Goal: Information Seeking & Learning: Find specific fact

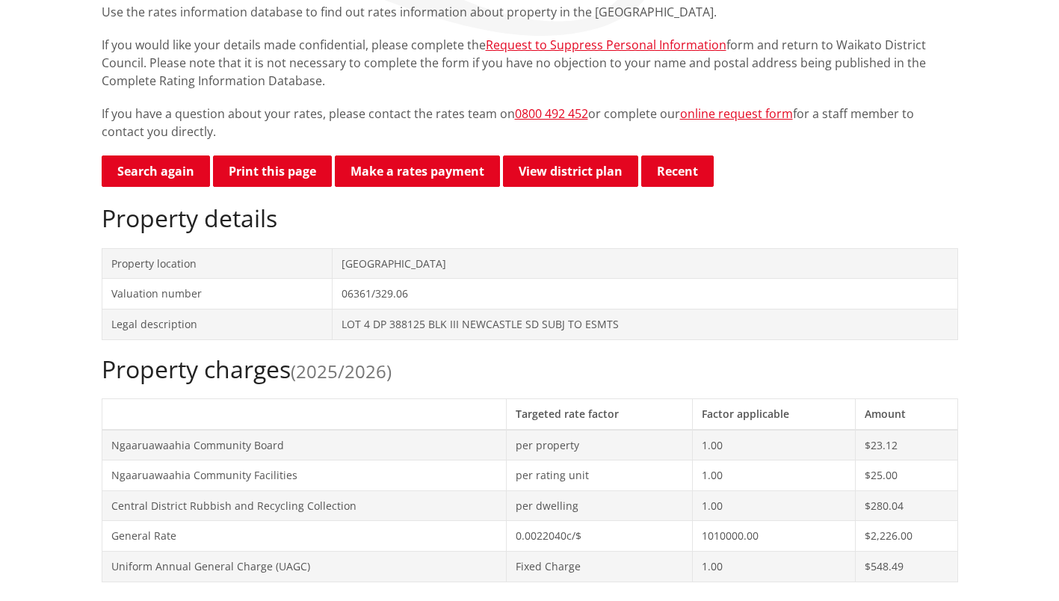
scroll to position [75, 0]
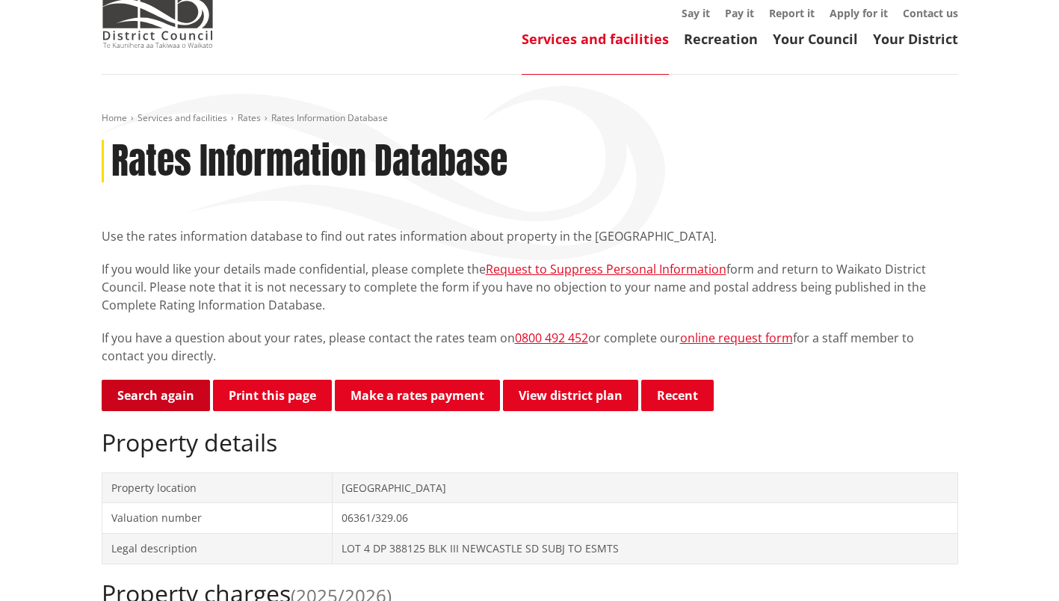
click at [155, 395] on link "Search again" at bounding box center [156, 395] width 108 height 31
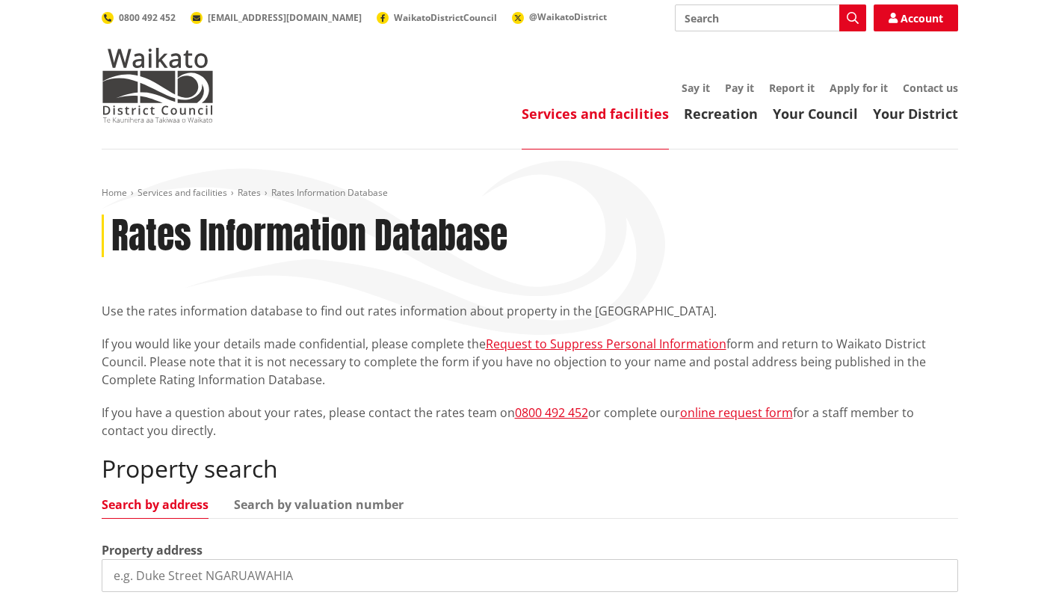
click at [242, 573] on input "search" at bounding box center [530, 575] width 857 height 33
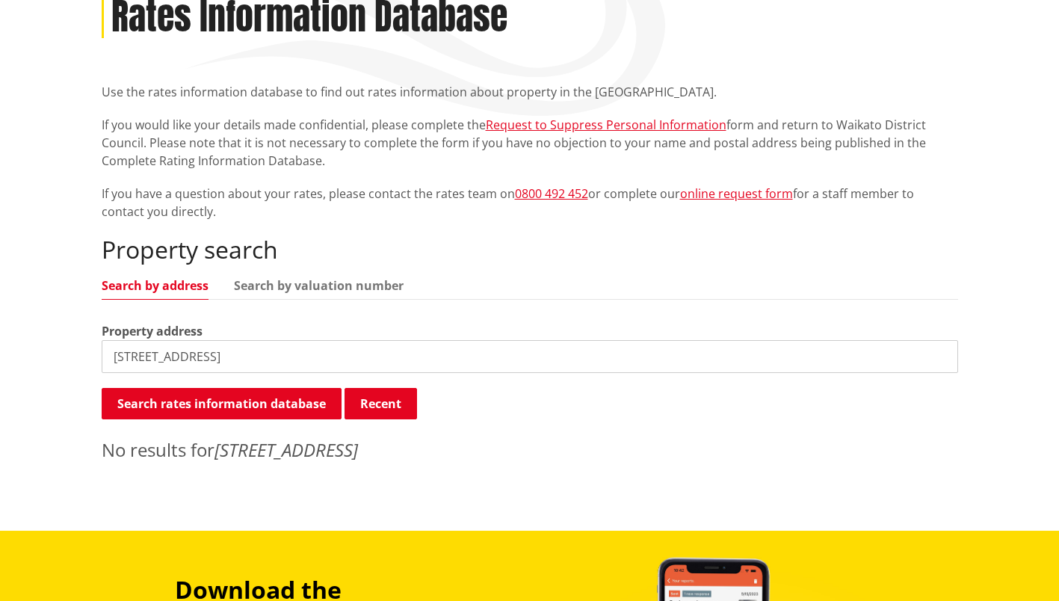
scroll to position [224, 0]
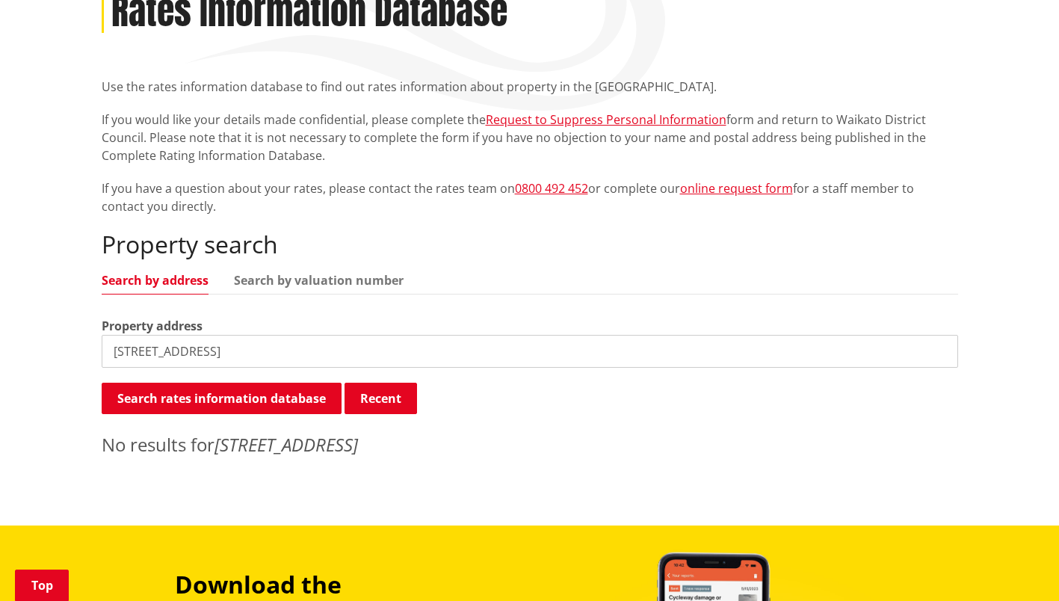
click at [136, 355] on input "242 Horsham Downs Road Horsham Downs" at bounding box center [530, 351] width 857 height 33
type input "242B Horsham Downs Road Horsham Downs"
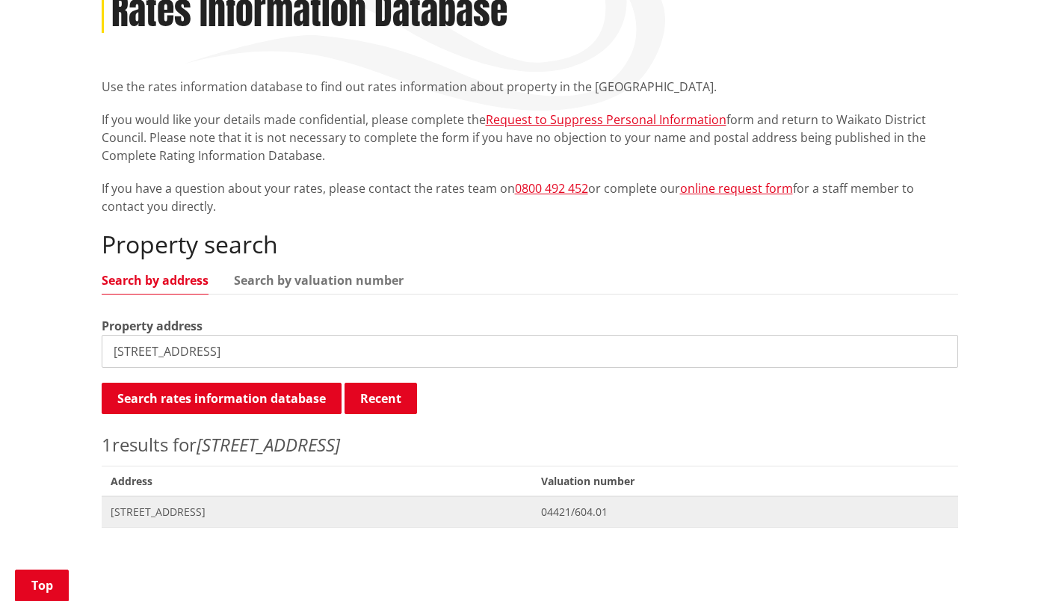
click at [196, 505] on span "[STREET_ADDRESS]" at bounding box center [317, 512] width 413 height 15
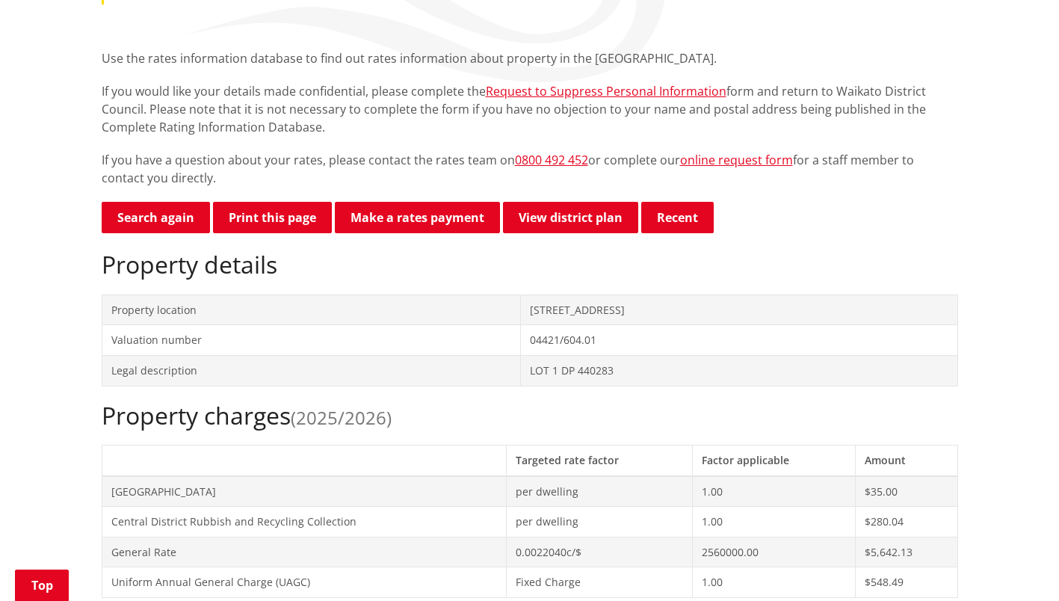
scroll to position [523, 0]
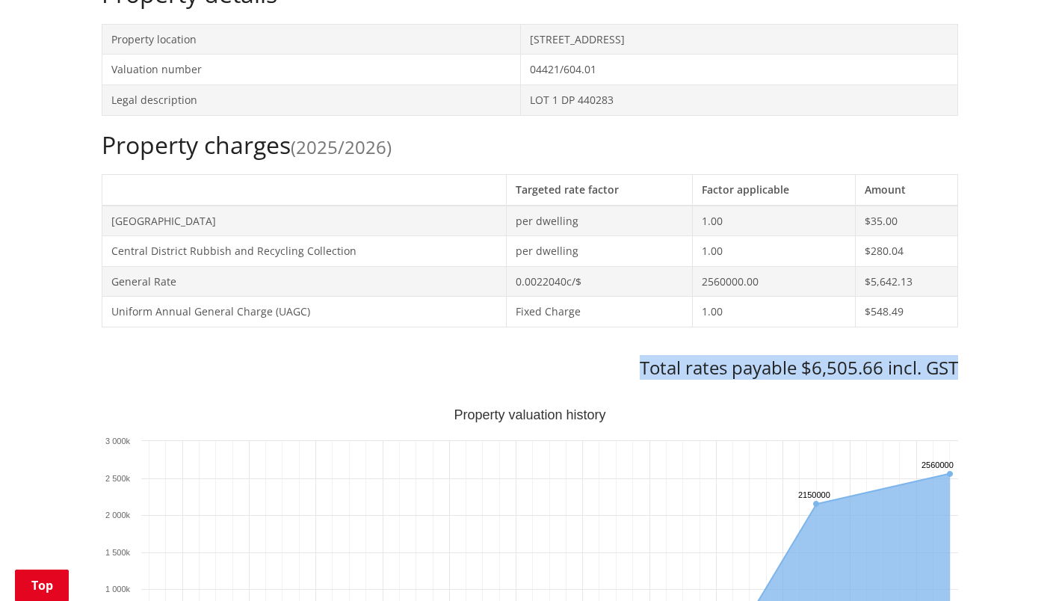
drag, startPoint x: 616, startPoint y: 354, endPoint x: 960, endPoint y: 361, distance: 343.9
click at [960, 361] on div "Home Services and facilities Rates Rates Information Database Rates Information…" at bounding box center [529, 602] width 879 height 1876
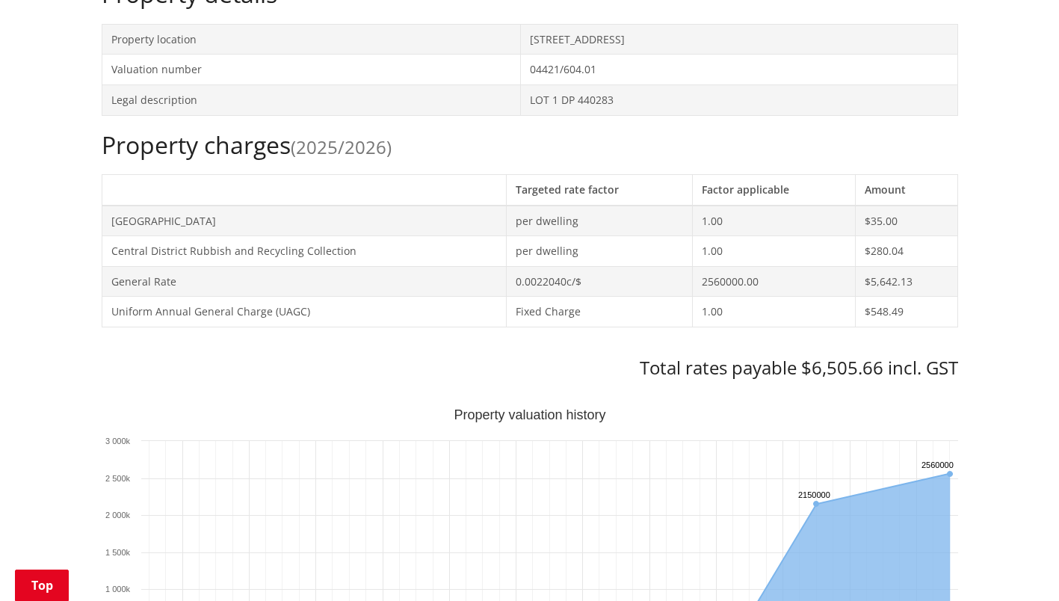
drag, startPoint x: 960, startPoint y: 361, endPoint x: 908, endPoint y: 250, distance: 122.7
click at [908, 250] on td "$280.04" at bounding box center [907, 251] width 102 height 31
drag, startPoint x: 908, startPoint y: 250, endPoint x: 496, endPoint y: 246, distance: 412.6
click at [496, 246] on tr "Central District Rubbish and Recycling Collection per dwelling 1.00 $280.04" at bounding box center [530, 251] width 856 height 31
drag, startPoint x: 496, startPoint y: 246, endPoint x: 444, endPoint y: 361, distance: 126.1
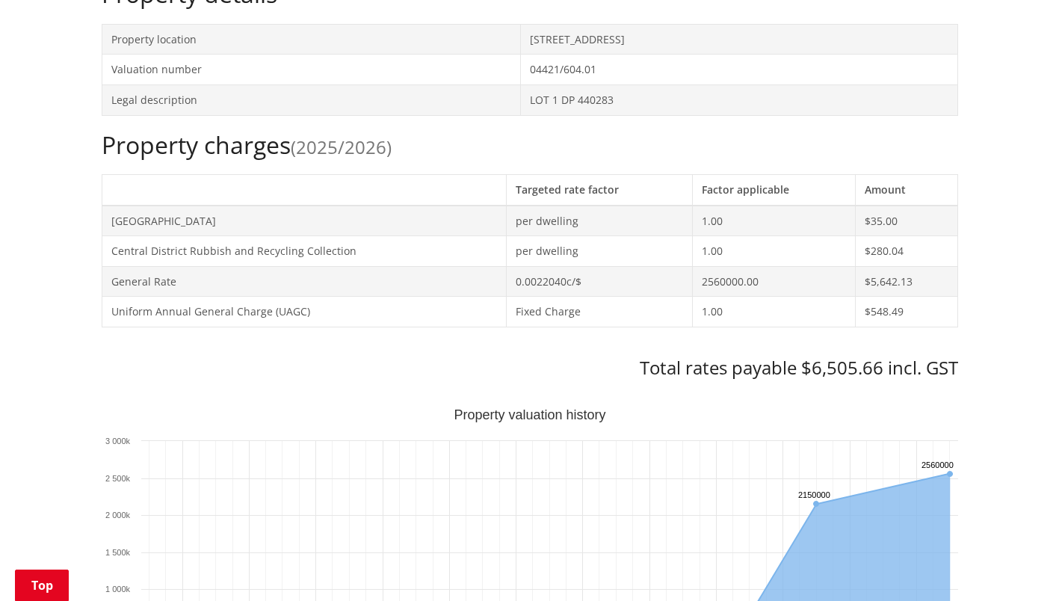
click at [444, 361] on h3 "Total rates payable $6,505.66 incl. GST" at bounding box center [530, 368] width 857 height 22
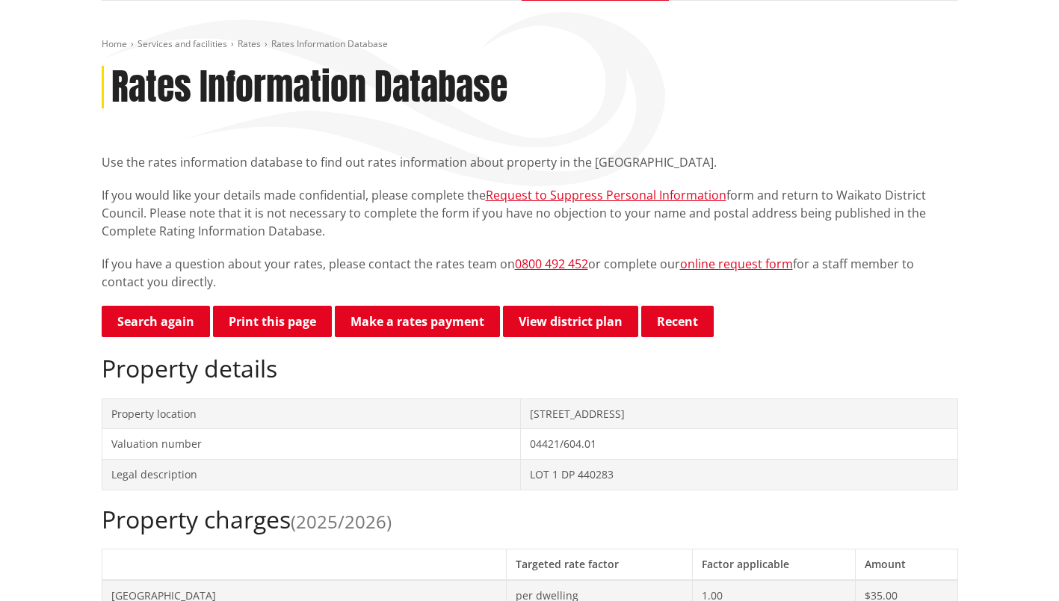
scroll to position [0, 0]
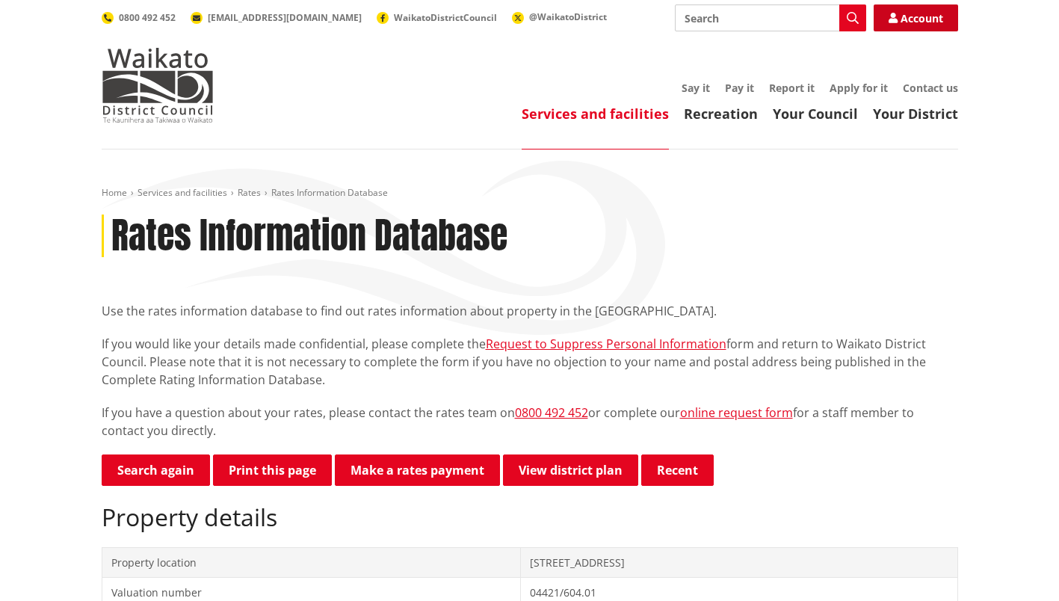
click at [910, 22] on link "Account" at bounding box center [916, 17] width 84 height 27
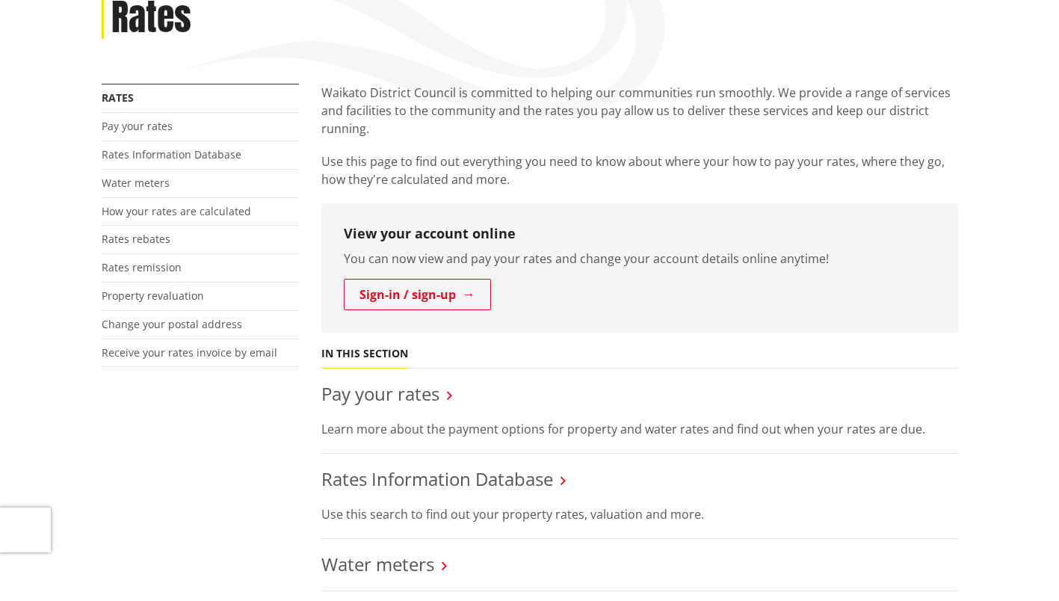
scroll to position [224, 0]
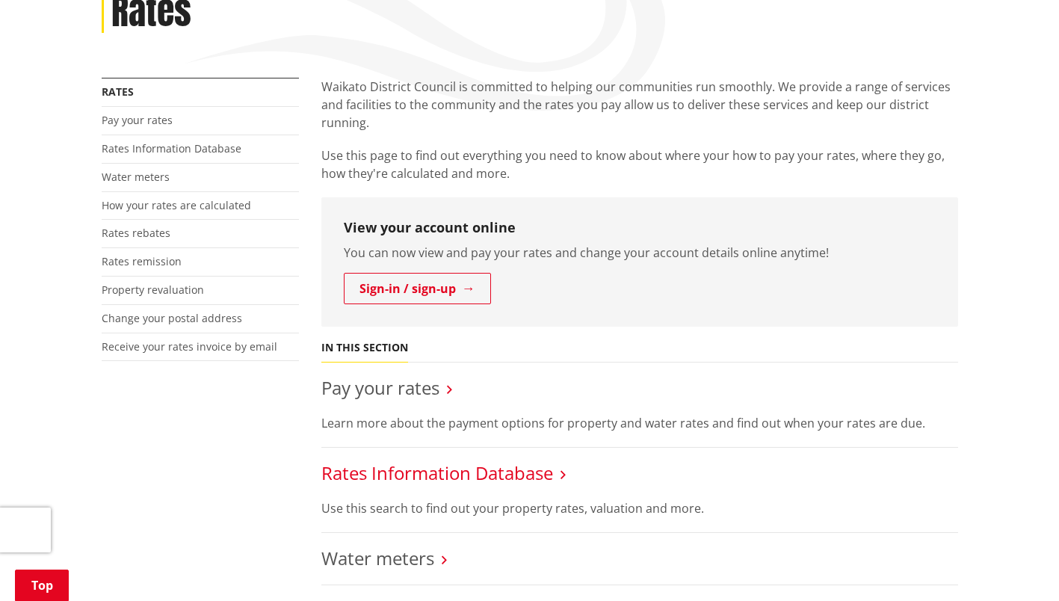
click at [511, 472] on link "Rates Information Database" at bounding box center [437, 472] width 232 height 25
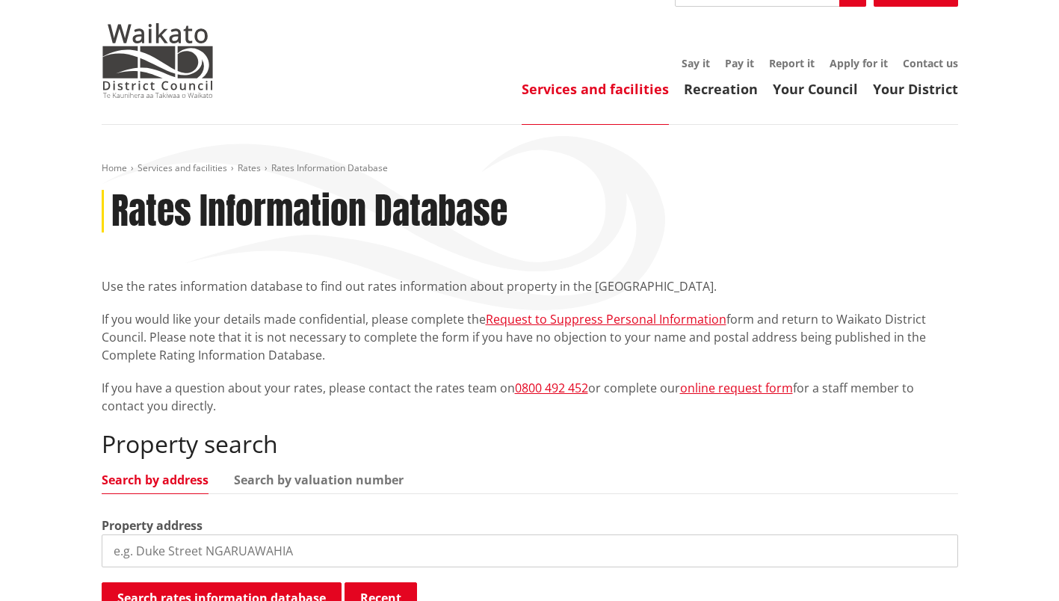
scroll to position [75, 0]
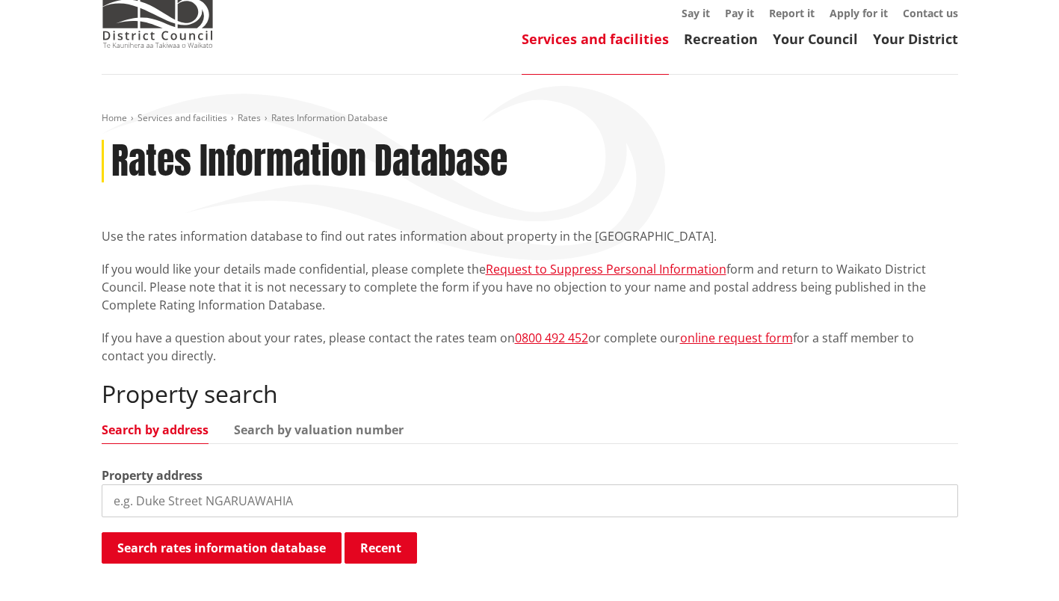
click at [404, 499] on input "search" at bounding box center [530, 500] width 857 height 33
drag, startPoint x: 132, startPoint y: 499, endPoint x: 140, endPoint y: 499, distance: 8.2
click at [132, 499] on input "[STREET_ADDRESS]" at bounding box center [530, 500] width 857 height 33
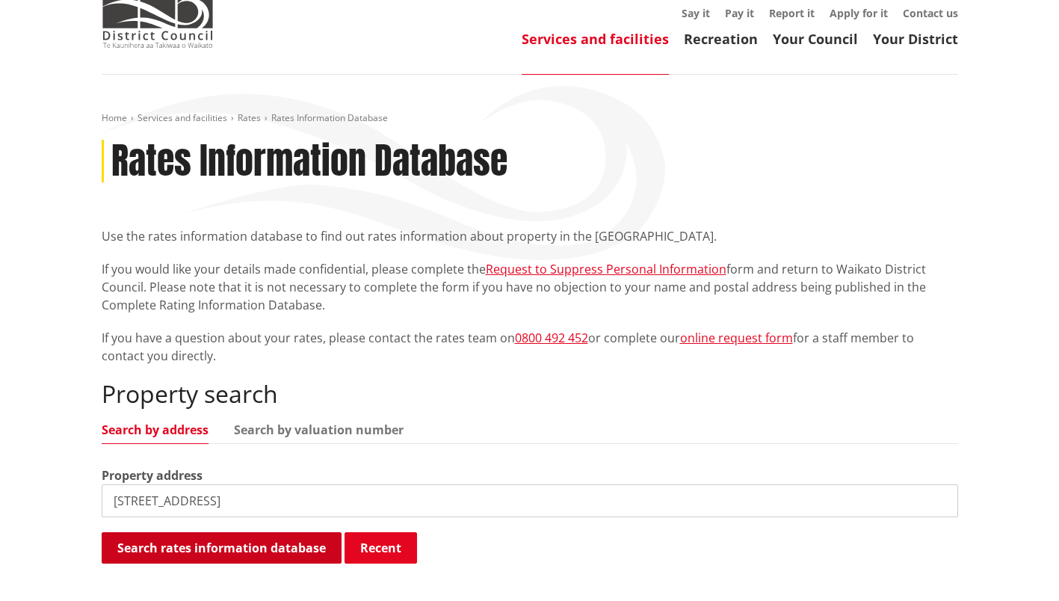
type input "[STREET_ADDRESS]"
click at [271, 549] on button "Search rates information database" at bounding box center [222, 547] width 240 height 31
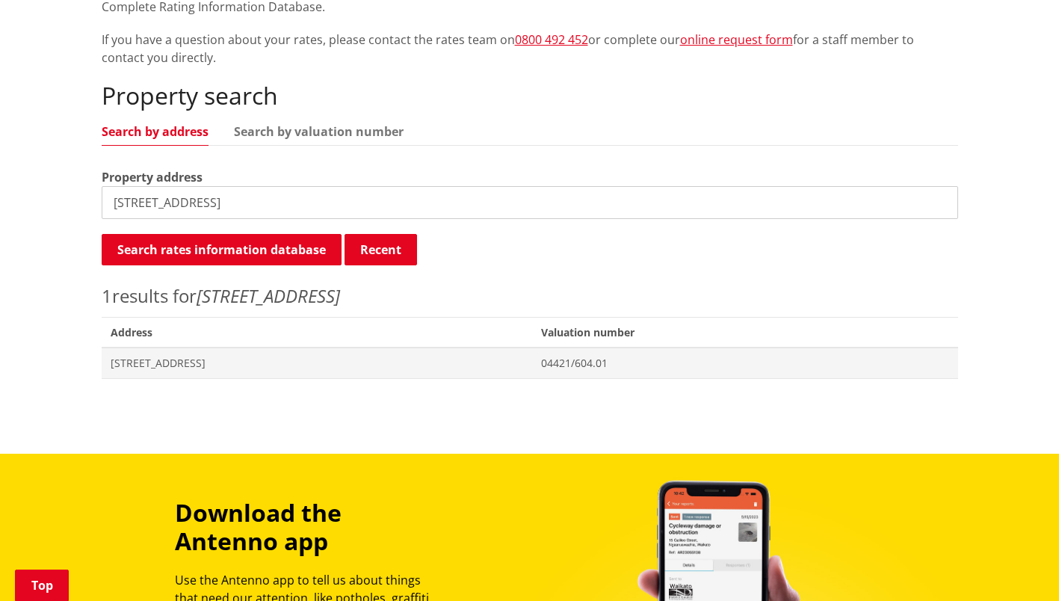
scroll to position [374, 0]
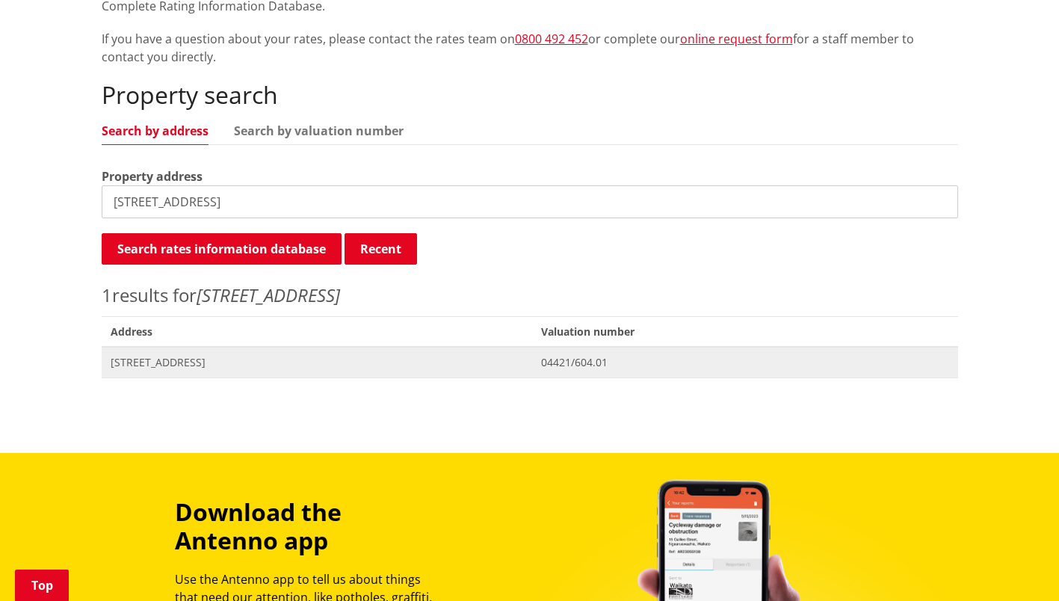
click at [255, 366] on span "[STREET_ADDRESS]" at bounding box center [317, 362] width 413 height 15
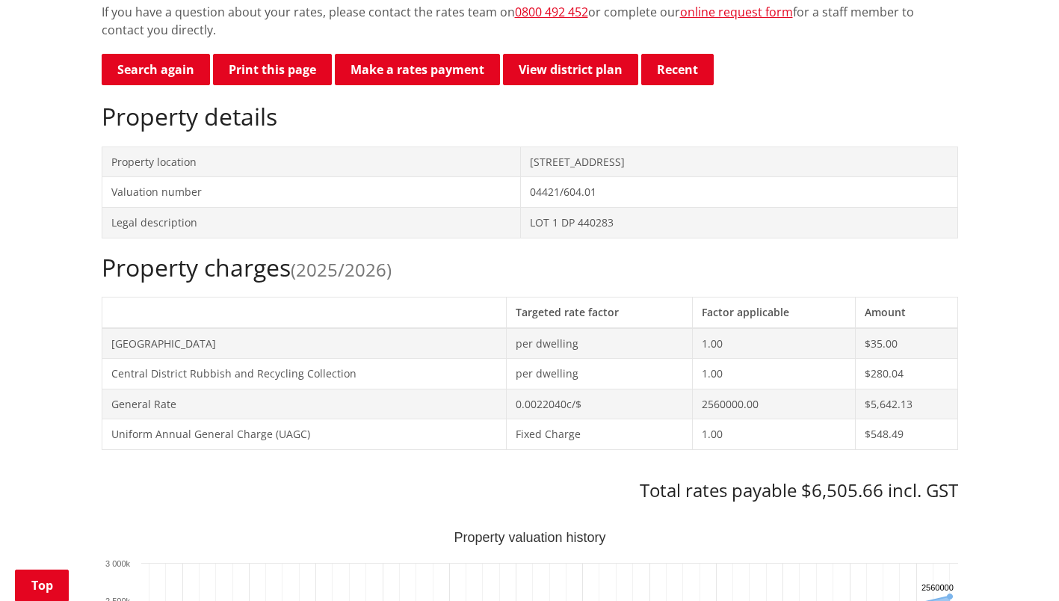
scroll to position [523, 0]
